Goal: Information Seeking & Learning: Learn about a topic

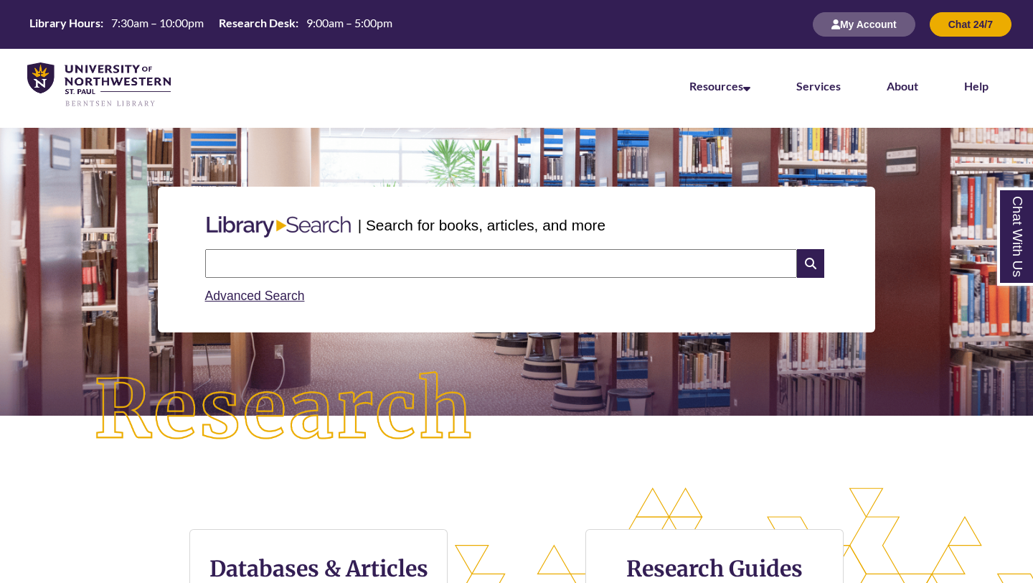
click at [469, 269] on input "text" at bounding box center [501, 263] width 592 height 29
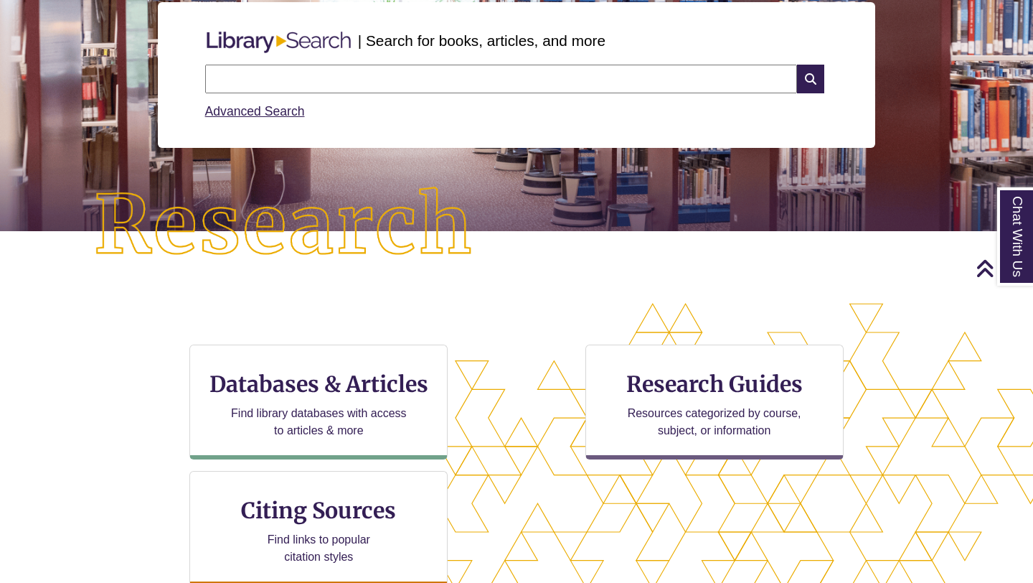
scroll to position [188, 0]
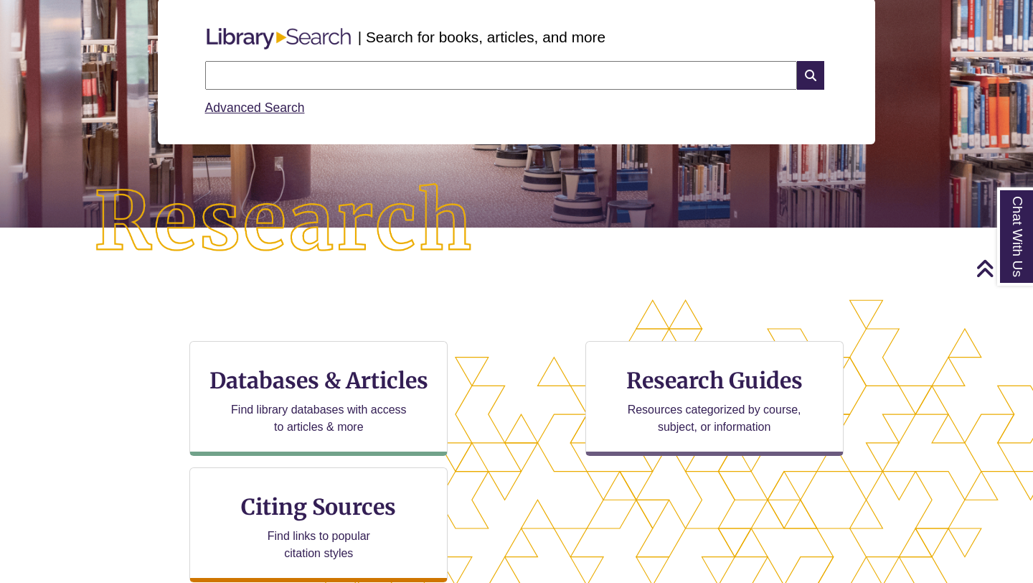
click at [401, 68] on input "text" at bounding box center [501, 75] width 592 height 29
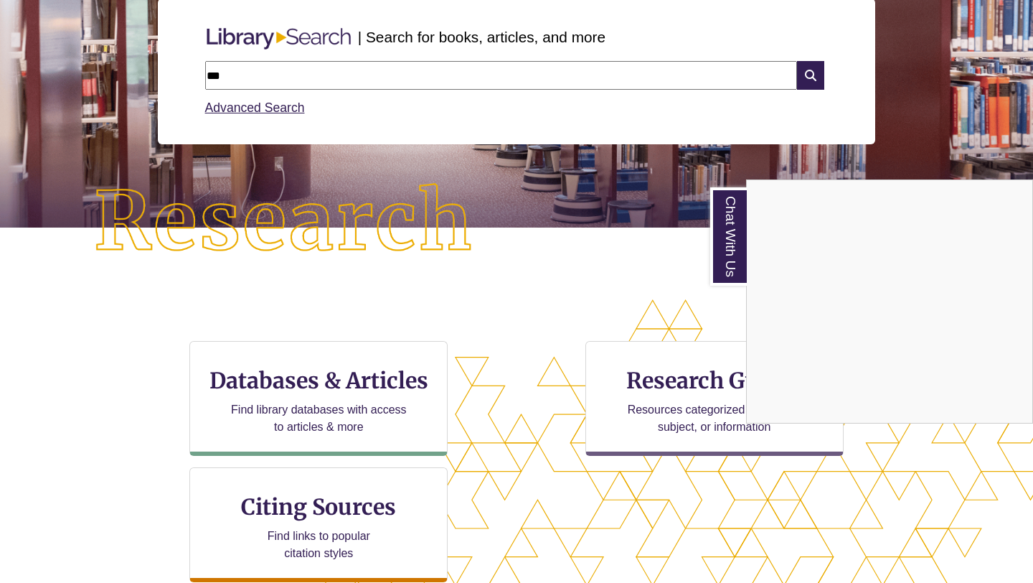
click at [408, 429] on div "Chat With Us" at bounding box center [516, 291] width 1033 height 583
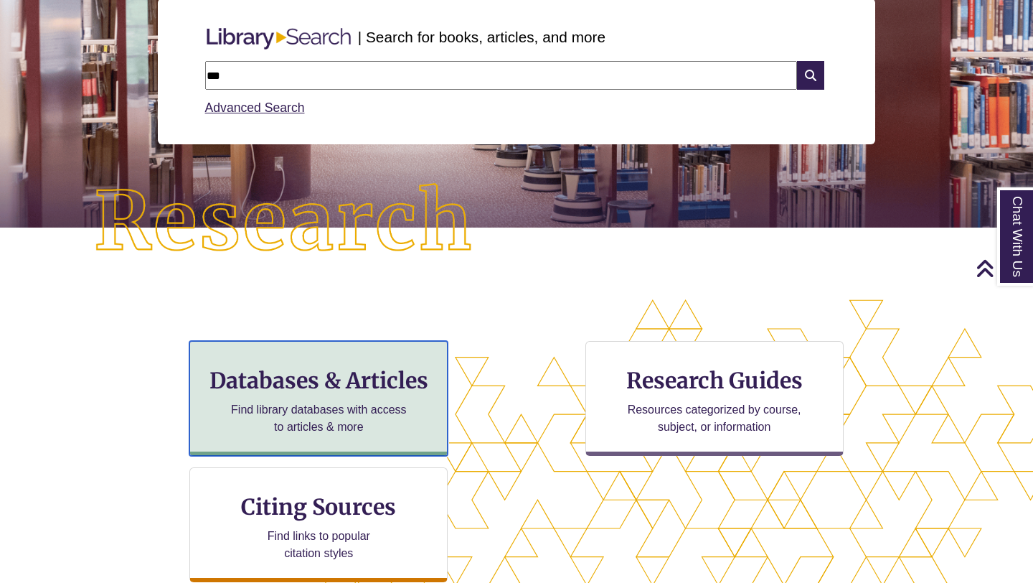
click at [392, 433] on p "Find library databases with access to articles & more" at bounding box center [318, 418] width 187 height 34
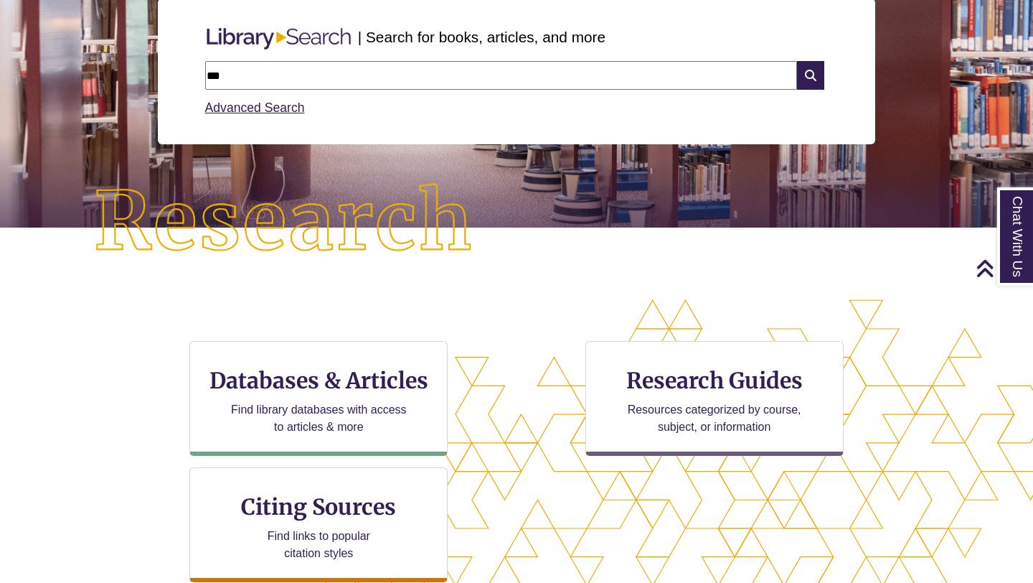
click at [290, 70] on input "***" at bounding box center [501, 75] width 592 height 29
type input "**********"
click at [816, 78] on icon at bounding box center [810, 75] width 27 height 29
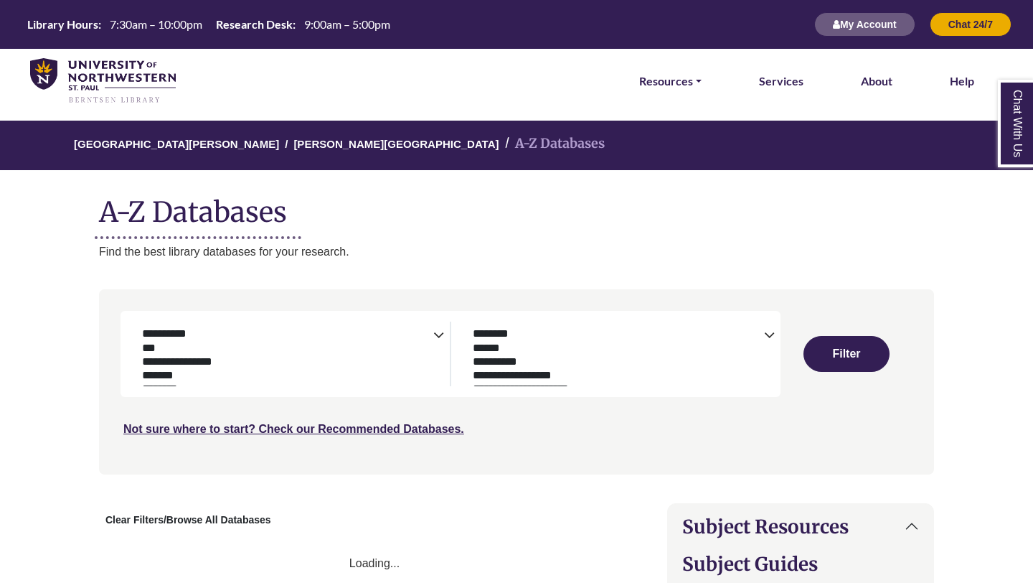
select select "Database Subject Filter"
select select "Database Types Filter"
select select "Database Subject Filter"
select select "Database Types Filter"
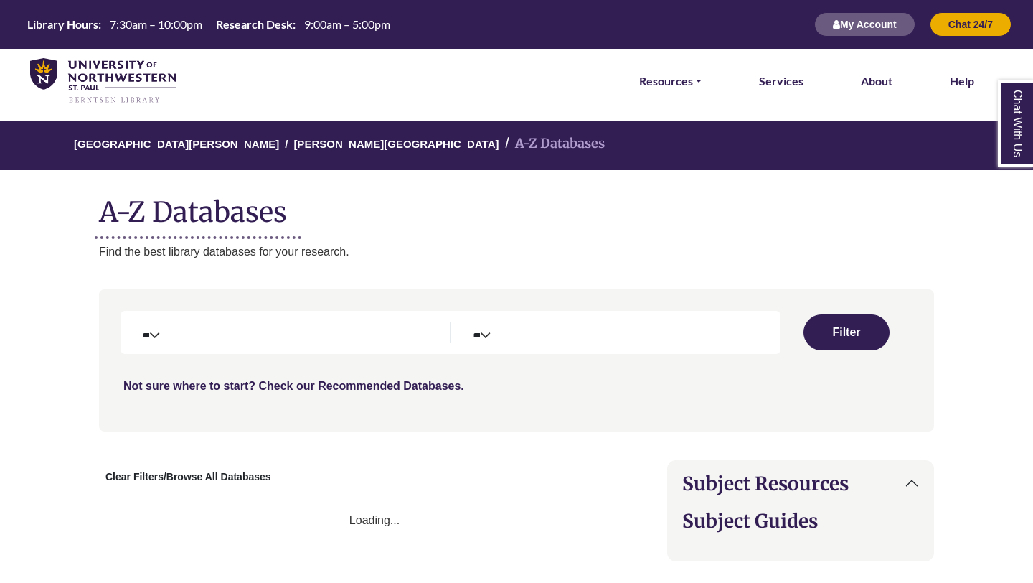
select select "Database Subject Filter"
select select "Database Types Filter"
